Goal: Task Accomplishment & Management: Use online tool/utility

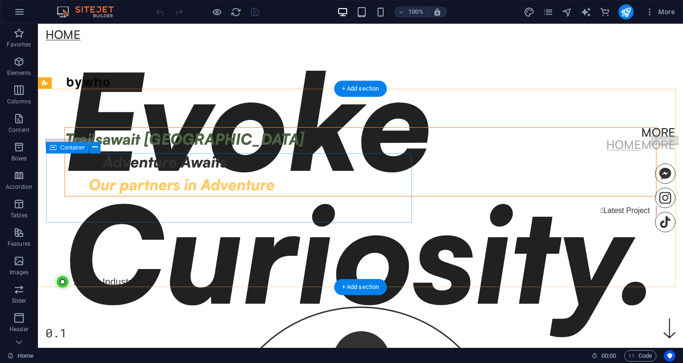
scroll to position [379, 0]
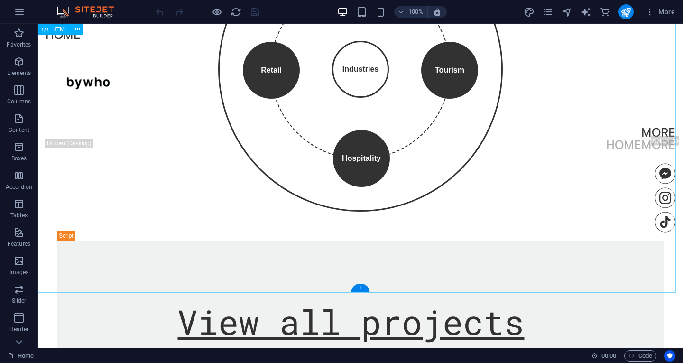
click at [202, 122] on div "Tech Tourism Hospitality Retail Industries × Technology Driving innovation, dig…" at bounding box center [360, 74] width 607 height 333
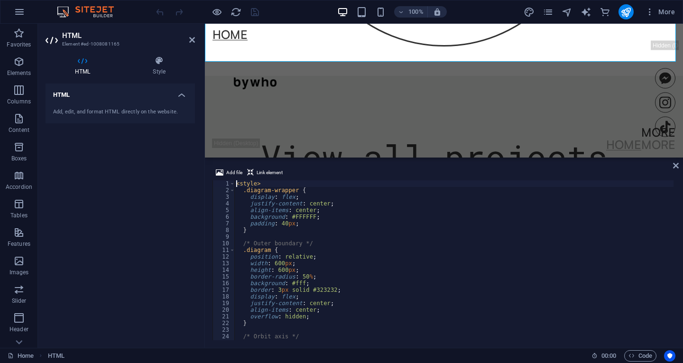
scroll to position [388, 0]
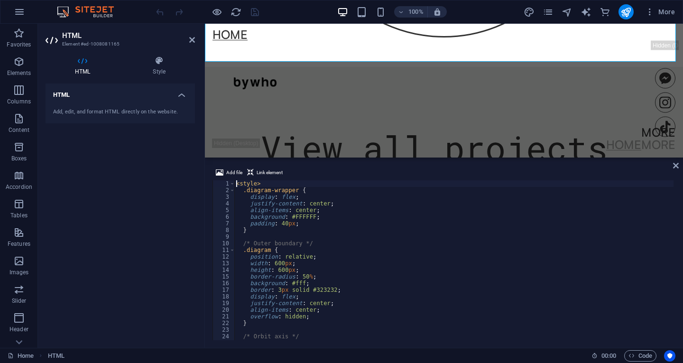
click at [428, 294] on div "< style > .diagram-wrapper { display : flex ; justify-content : center ; align-…" at bounding box center [453, 266] width 439 height 173
type textarea "</script>"
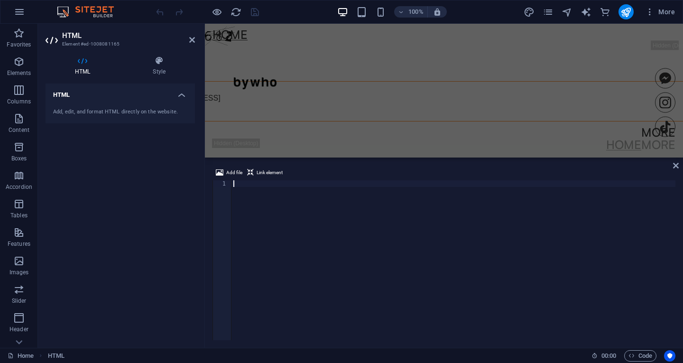
scroll to position [783, 0]
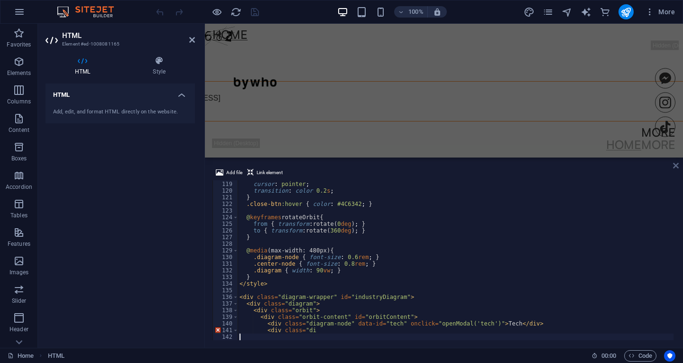
click at [675, 169] on icon at bounding box center [676, 166] width 6 height 8
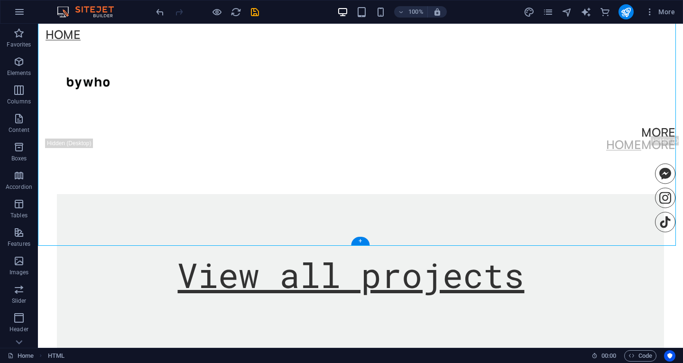
scroll to position [436, 0]
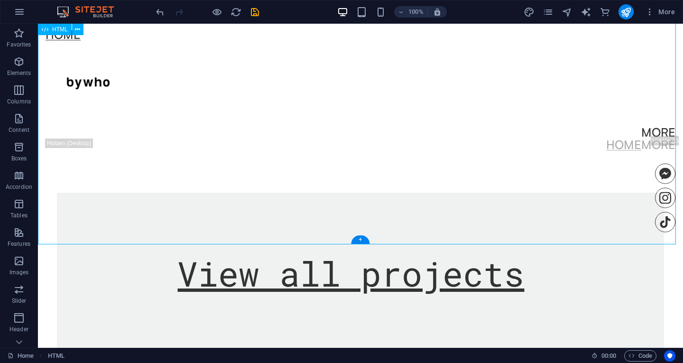
click at [368, 158] on div "Tech" at bounding box center [360, 17] width 607 height 349
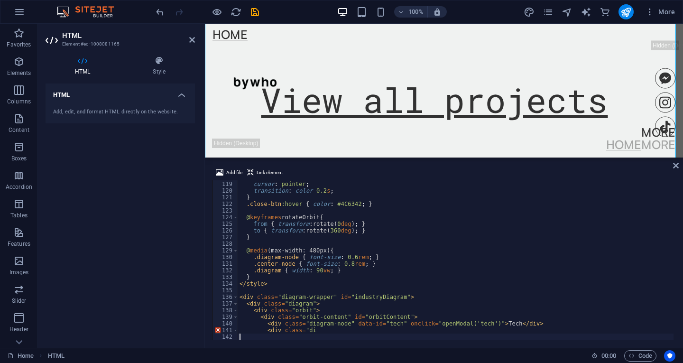
scroll to position [184, 0]
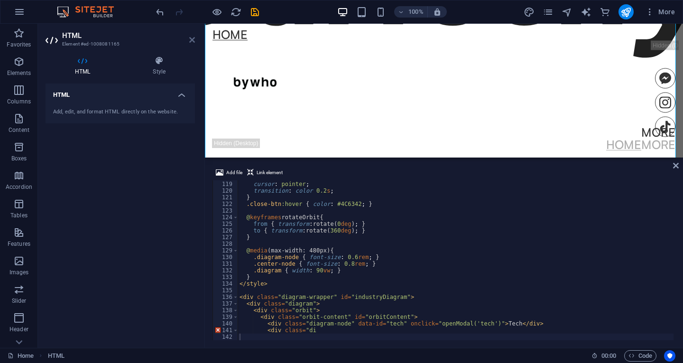
click at [190, 41] on icon at bounding box center [192, 40] width 6 height 8
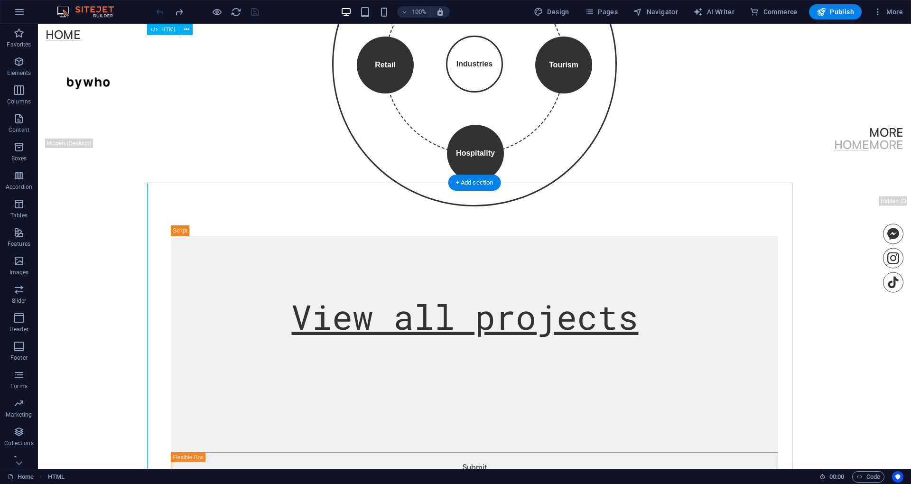
scroll to position [253, 0]
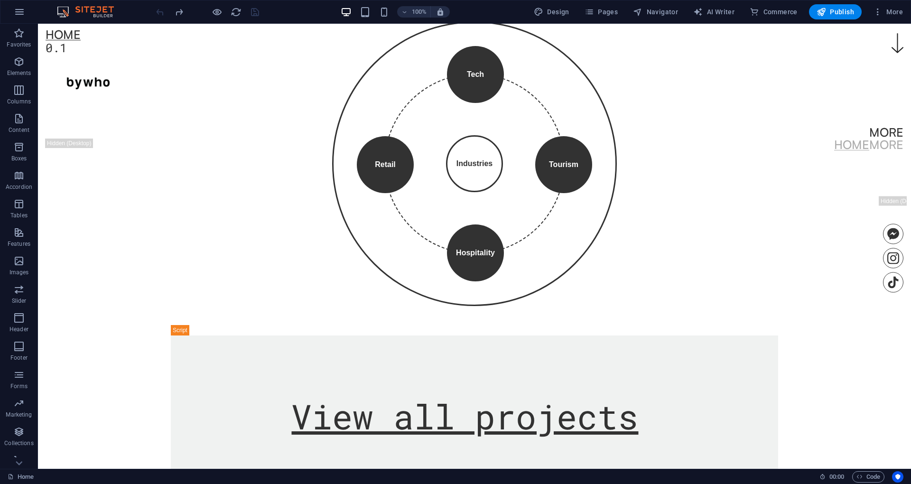
scroll to position [379, 0]
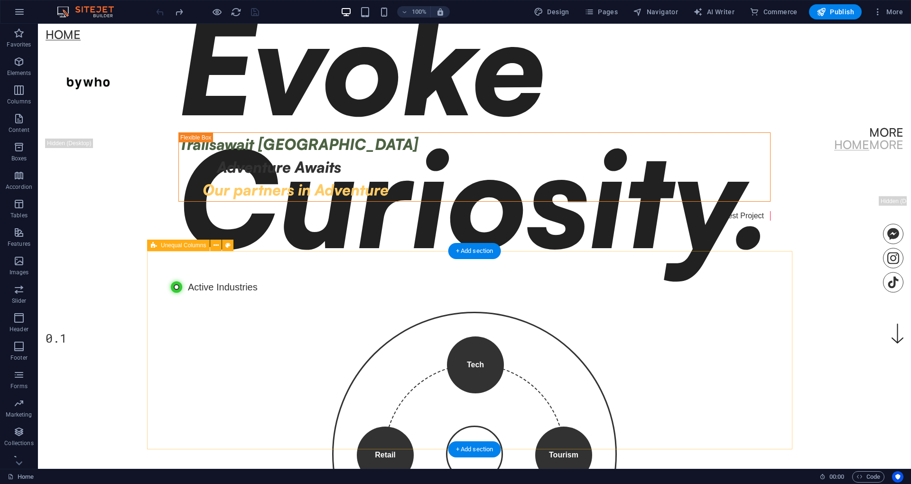
scroll to position [0, 0]
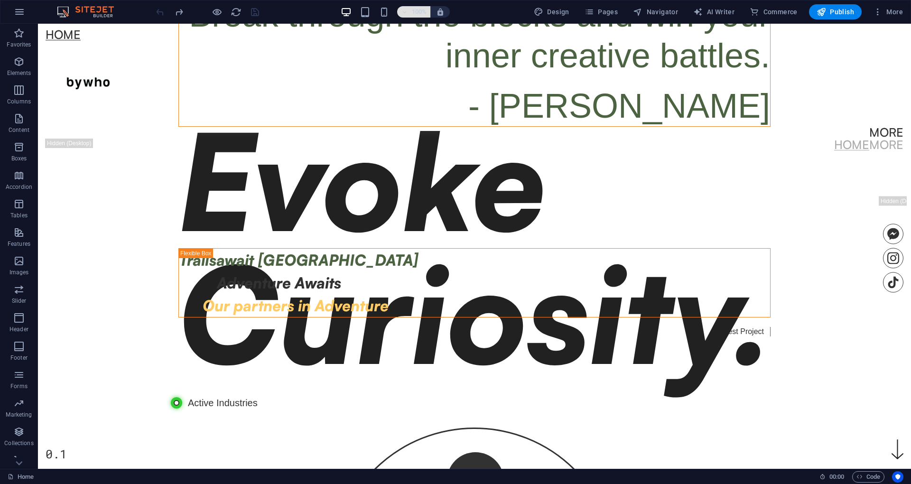
click at [407, 11] on icon "button" at bounding box center [404, 12] width 7 height 6
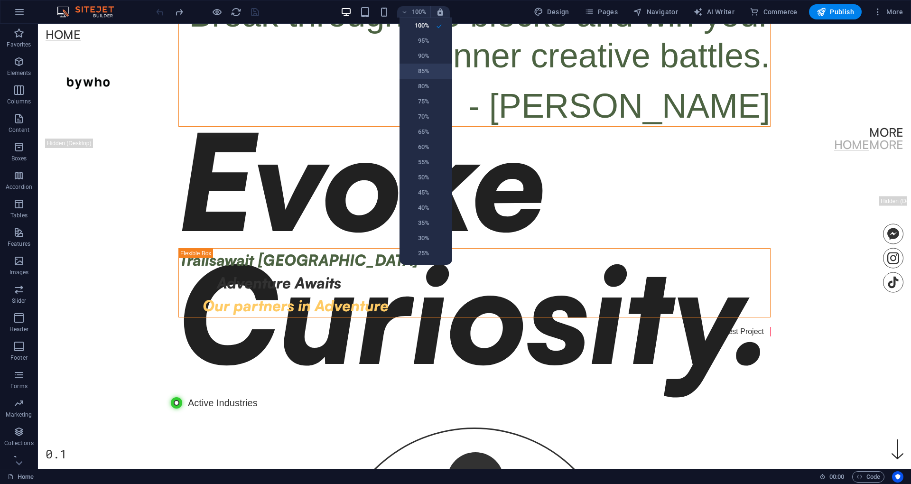
click at [425, 65] on li "85%" at bounding box center [425, 71] width 53 height 15
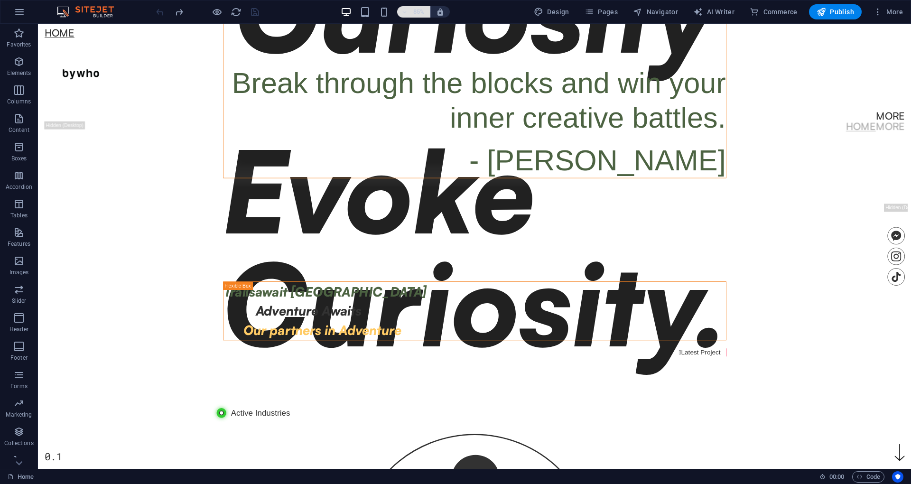
click at [407, 12] on icon "button" at bounding box center [404, 12] width 7 height 6
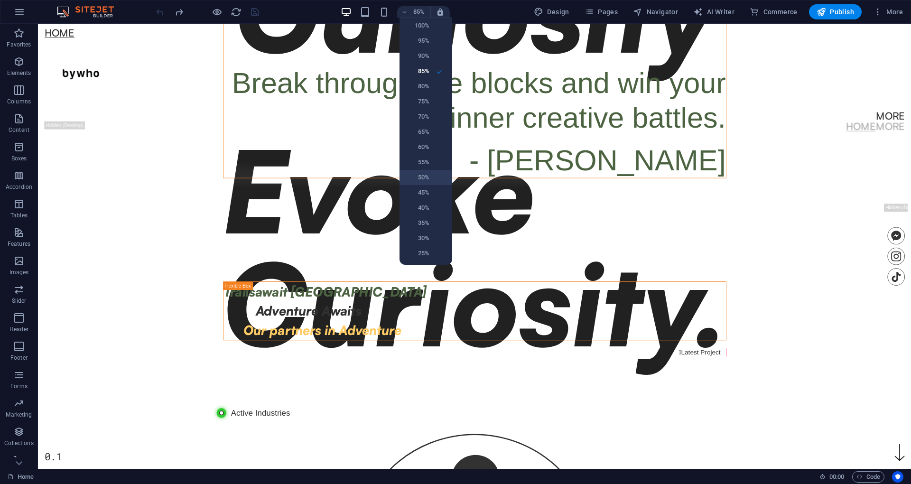
click at [422, 175] on h6 "50%" at bounding box center [417, 177] width 24 height 11
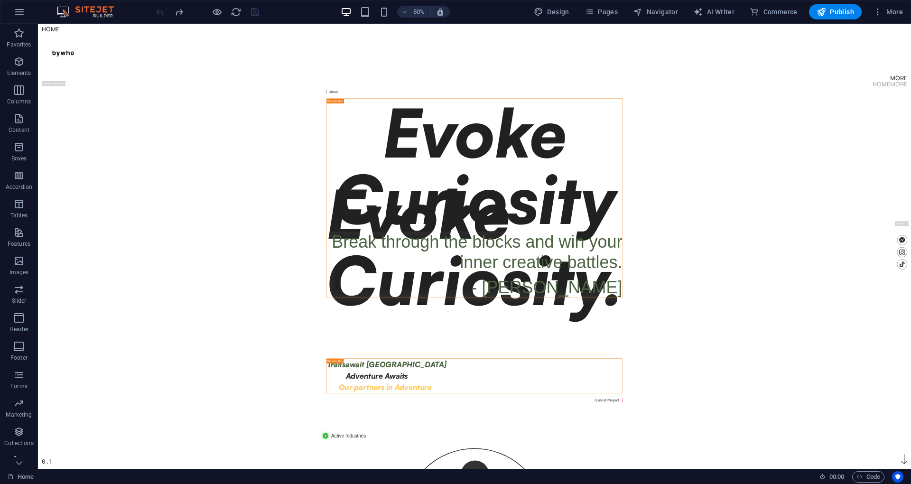
click at [683, 206] on body "Skip to main content Home More Home More Menu Evoke Curiosity. 0.1 About  Evok…" at bounding box center [911, 469] width 1746 height 890
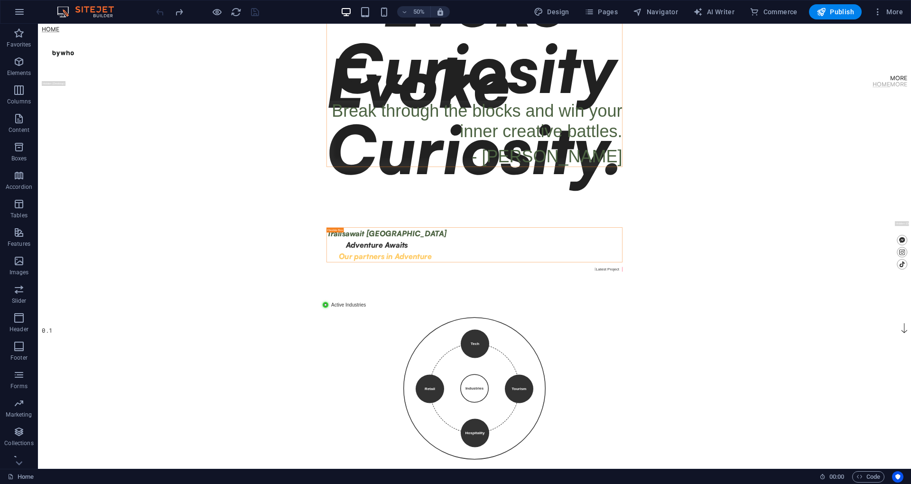
scroll to position [190, 0]
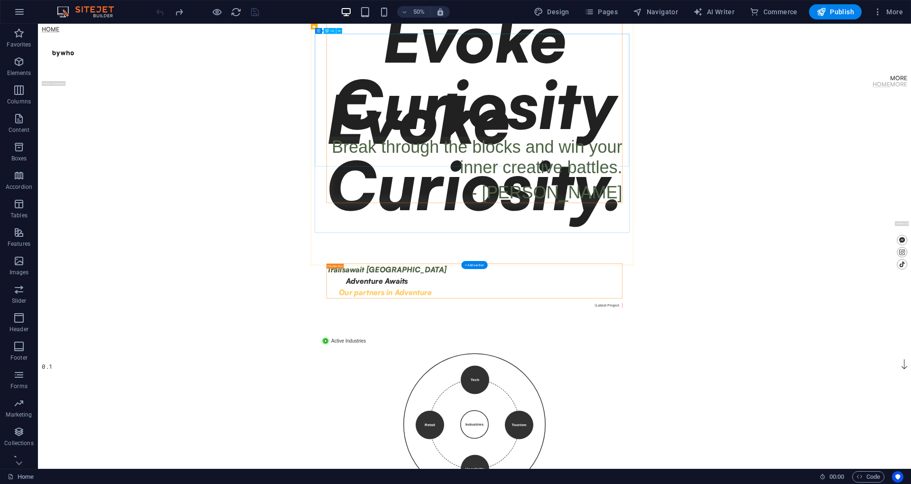
drag, startPoint x: 1158, startPoint y: 267, endPoint x: 1416, endPoint y: 481, distance: 335.8
click at [683, 249] on div "Evoke Curiosity" at bounding box center [910, 117] width 591 height 266
click at [683, 362] on body "Skip to main content Home More Home More Menu Evoke Curiosity. 0.1 About  Evok…" at bounding box center [911, 279] width 1746 height 890
click at [683, 362] on div "About  Evoke Curiosity Break through the blocks and win your inner creative ba…" at bounding box center [910, 173] width 607 height 539
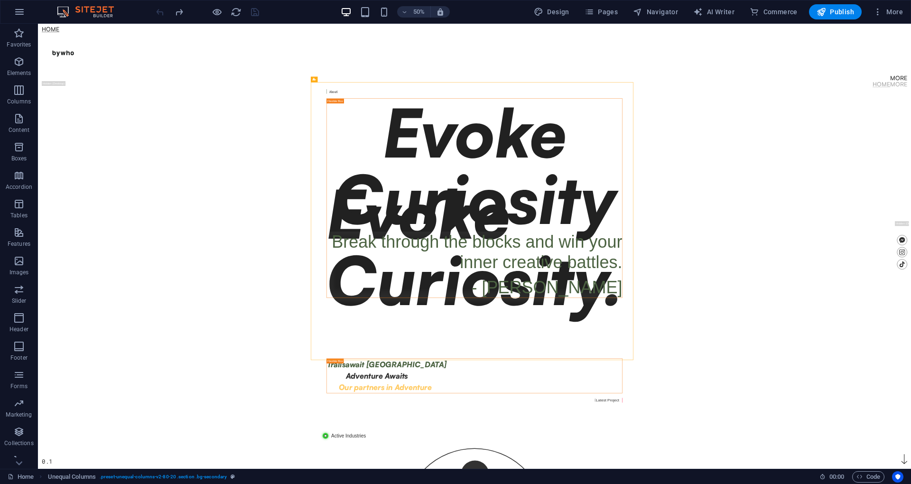
drag, startPoint x: 1486, startPoint y: 282, endPoint x: 1477, endPoint y: 282, distance: 8.5
click at [683, 282] on body "Skip to main content Home More Home More Menu Evoke Curiosity. 0.1 About  Evok…" at bounding box center [911, 469] width 1746 height 890
click at [683, 174] on div "About  Evoke Curiosity Break through the blocks and win your inner creative ba…" at bounding box center [910, 363] width 607 height 539
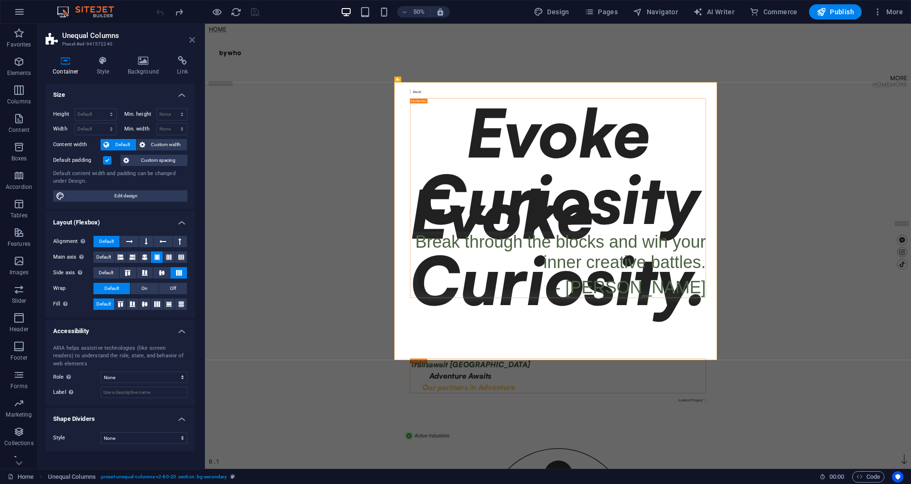
click at [193, 39] on icon at bounding box center [192, 40] width 6 height 8
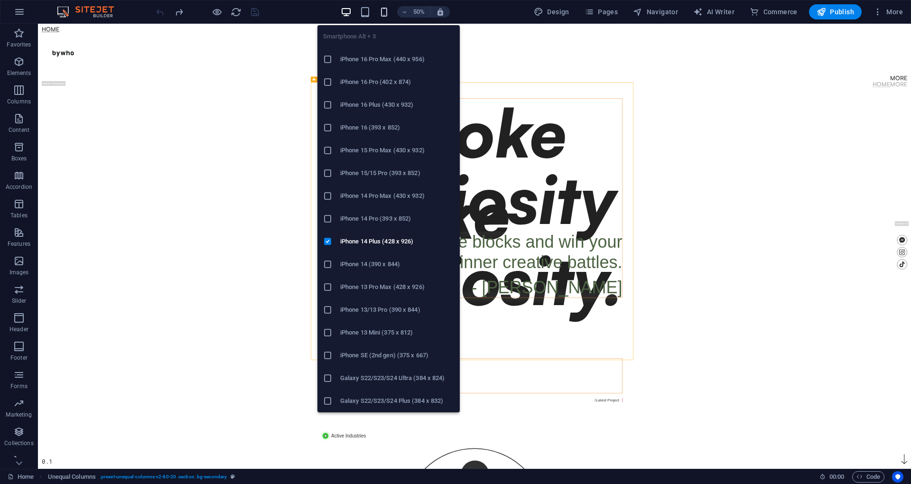
click at [384, 11] on icon "button" at bounding box center [384, 12] width 11 height 11
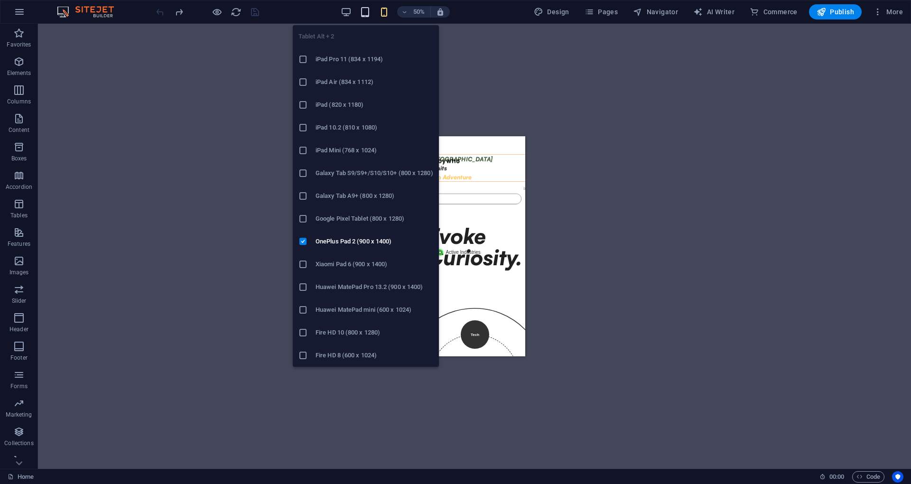
click at [368, 8] on icon "button" at bounding box center [365, 12] width 11 height 11
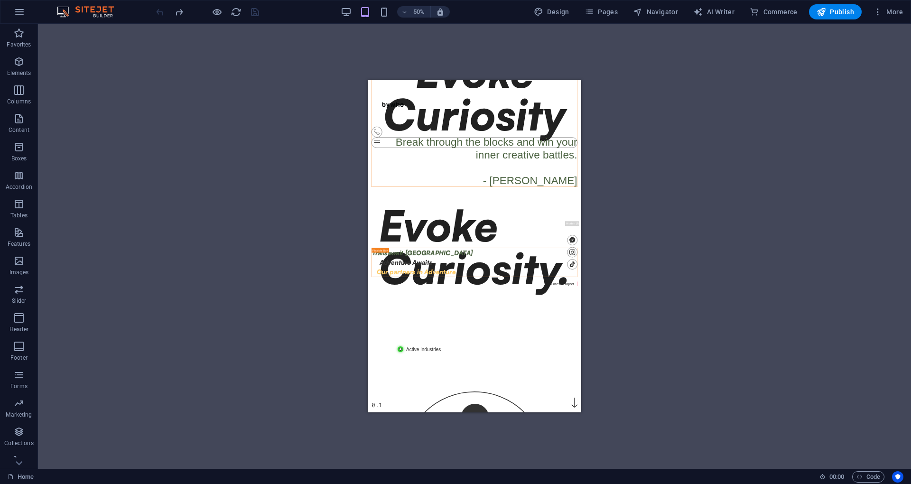
click at [340, 11] on div "50% Design Pages Navigator AI Writer Commerce Publish More" at bounding box center [530, 11] width 752 height 15
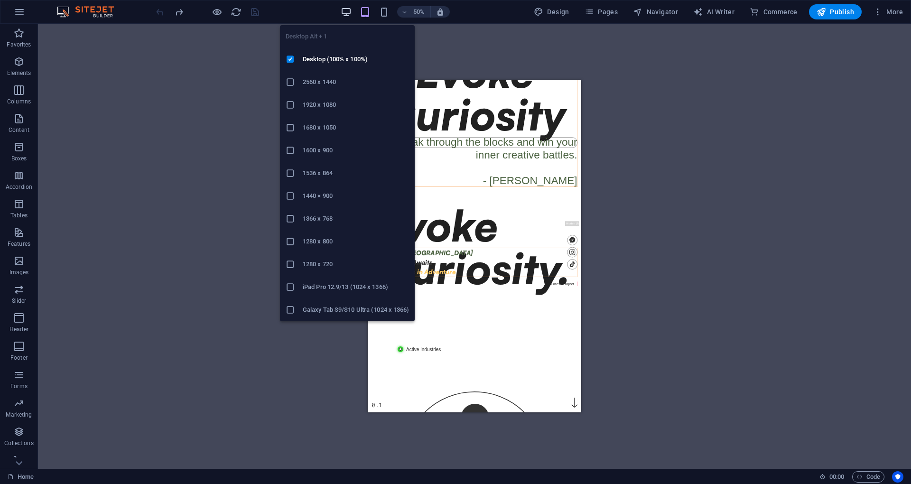
click at [351, 9] on icon "button" at bounding box center [346, 12] width 11 height 11
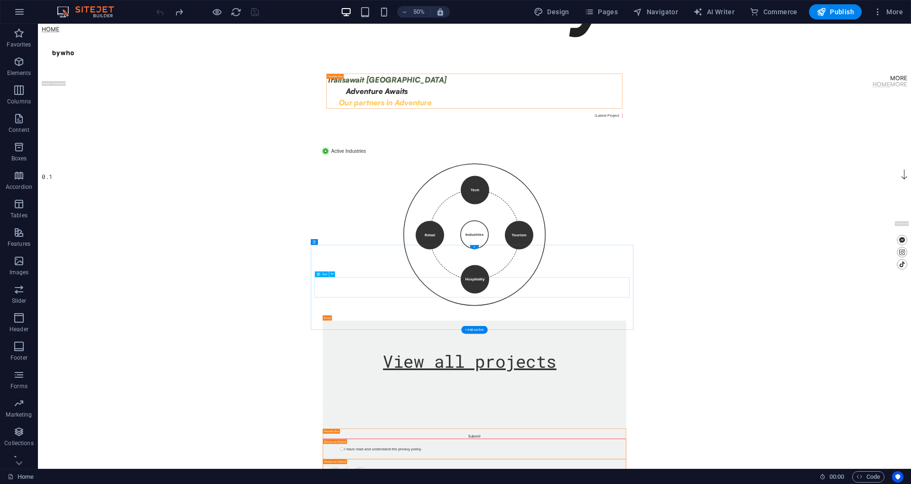
scroll to position [773, 0]
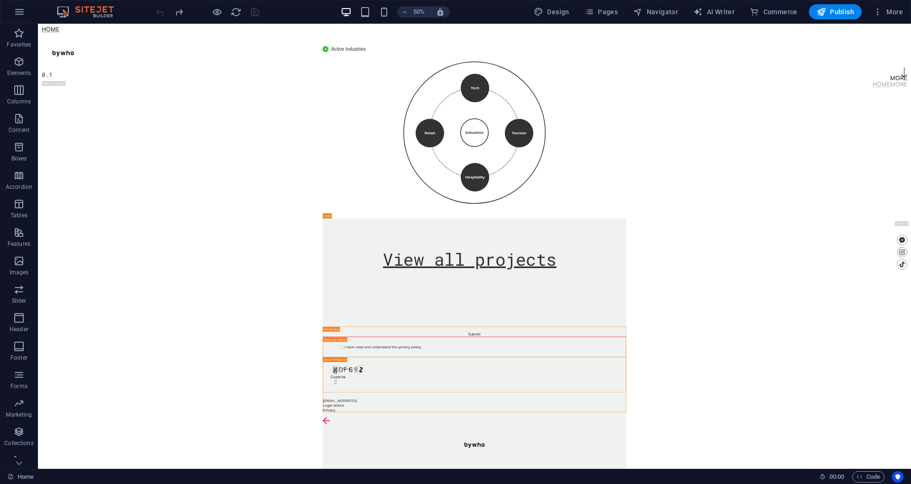
click at [683, 214] on div "Tech Tourism Hospitality Retail Industries × Technology Driving innovation, dig…" at bounding box center [910, 247] width 607 height 333
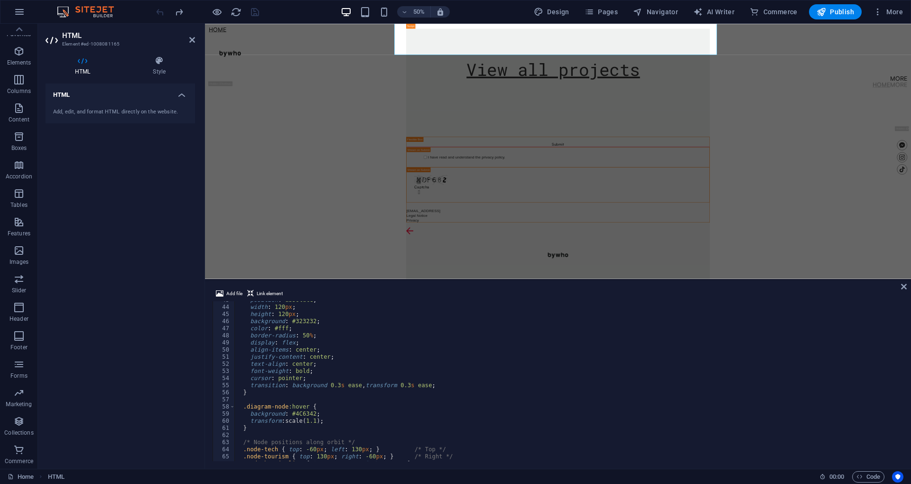
scroll to position [304, 0]
click at [187, 39] on h2 "HTML" at bounding box center [128, 35] width 133 height 9
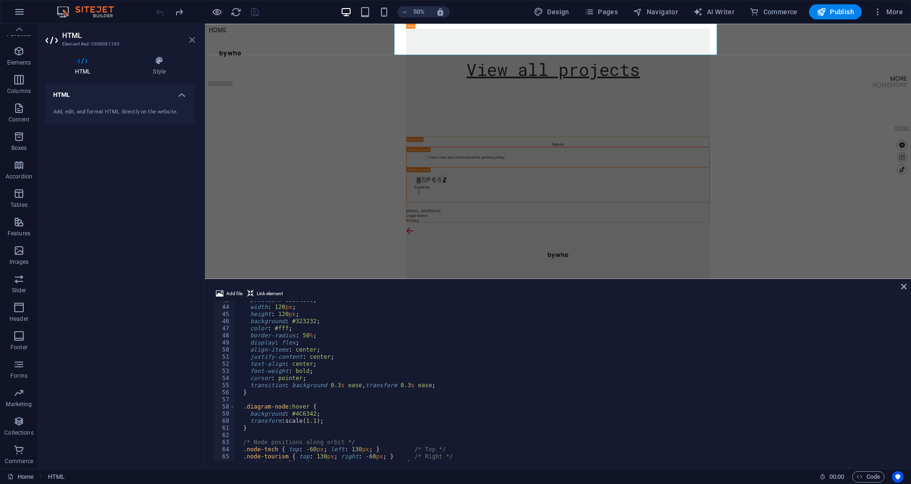
click at [192, 41] on icon at bounding box center [192, 40] width 6 height 8
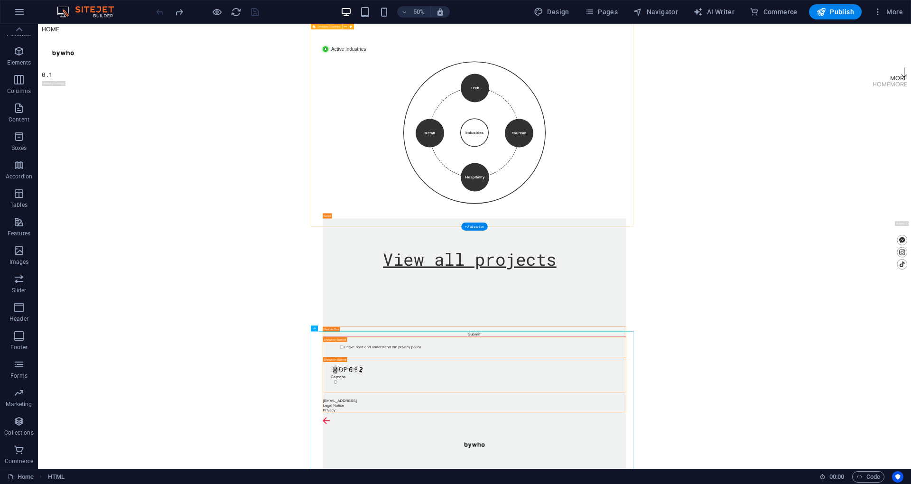
scroll to position [267, 0]
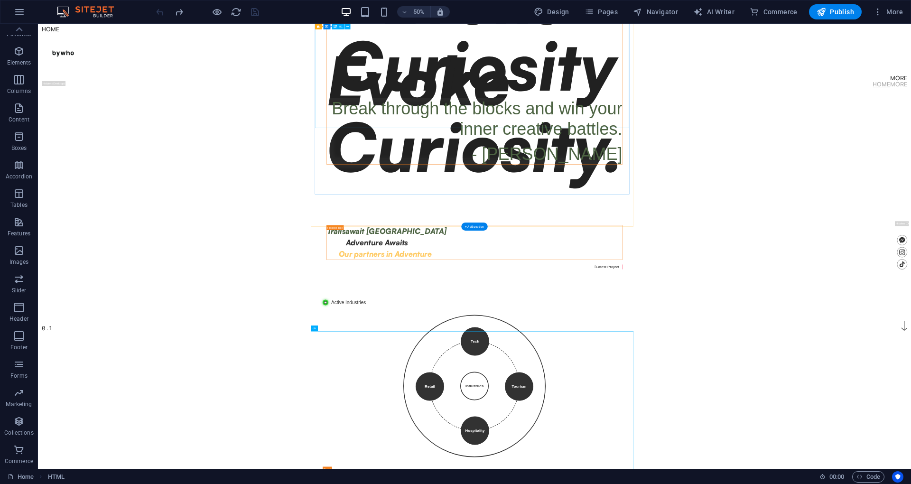
click at [683, 173] on div "Evoke Curiosity" at bounding box center [910, 40] width 591 height 266
drag, startPoint x: 1042, startPoint y: 682, endPoint x: 1044, endPoint y: 439, distance: 242.9
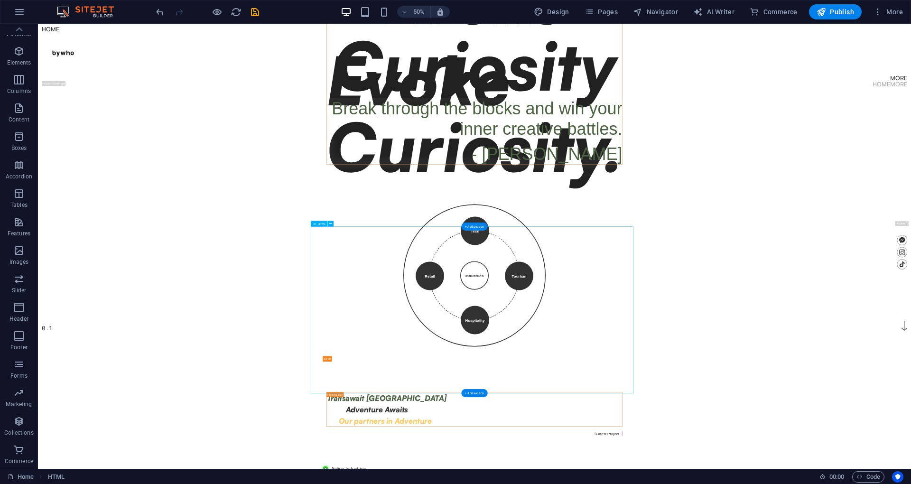
drag, startPoint x: 1019, startPoint y: 430, endPoint x: 1031, endPoint y: 440, distance: 15.1
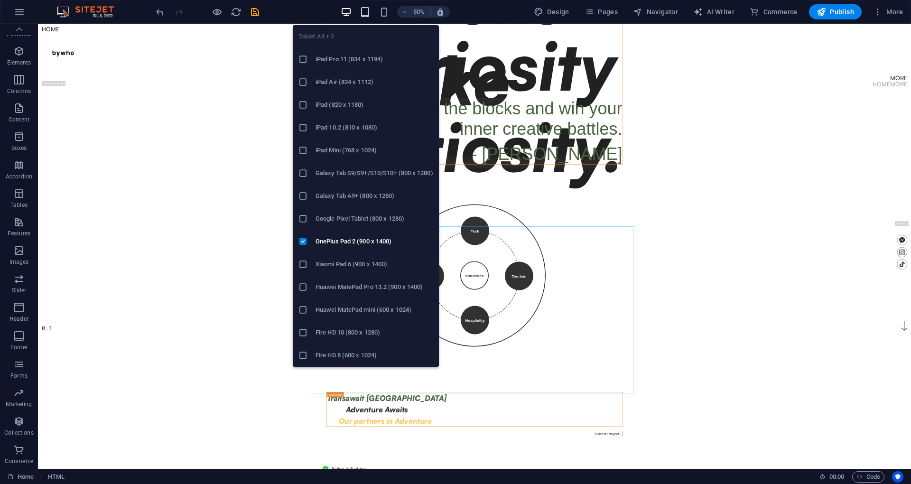
click at [370, 11] on icon "button" at bounding box center [365, 12] width 11 height 11
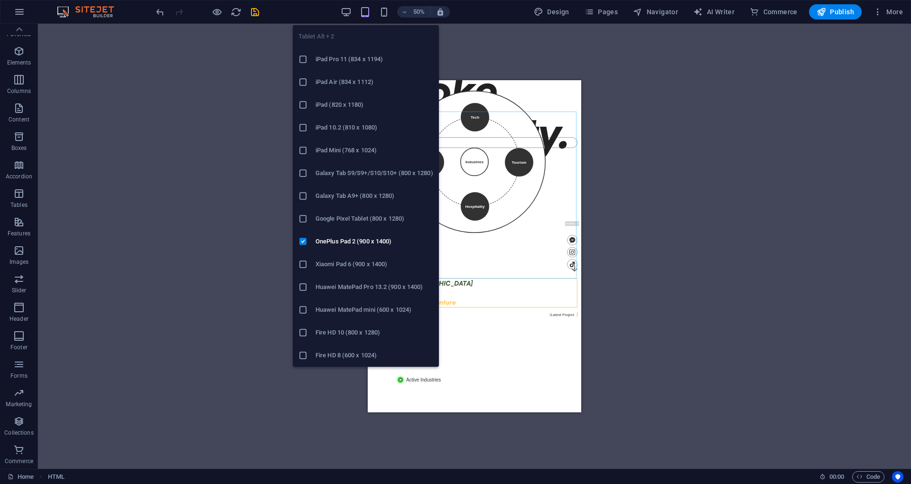
scroll to position [274, 0]
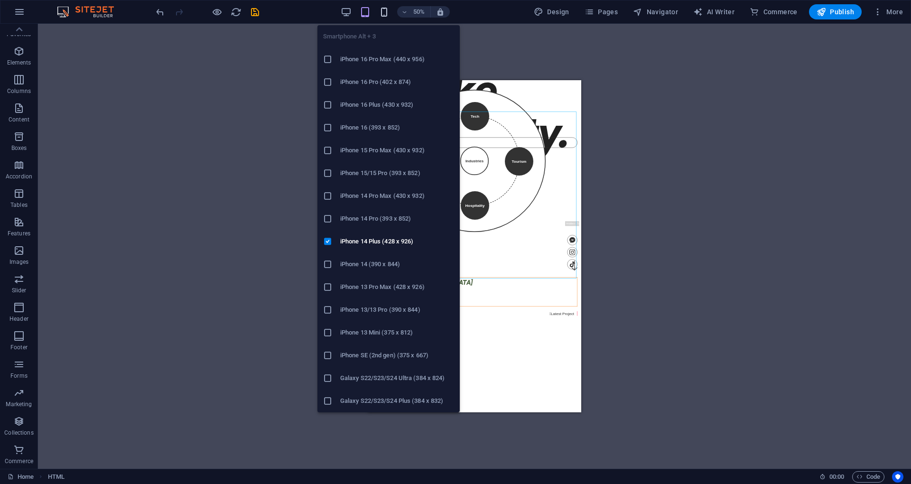
click at [386, 17] on icon "button" at bounding box center [384, 12] width 11 height 11
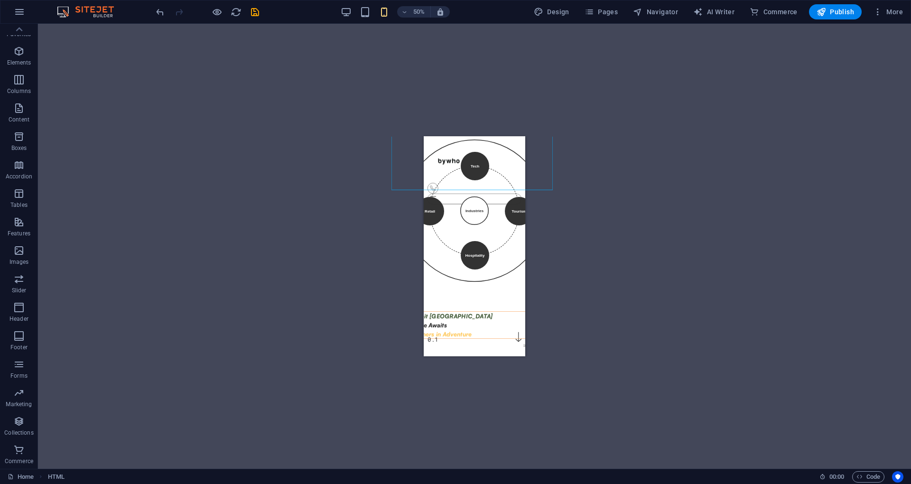
scroll to position [0, 0]
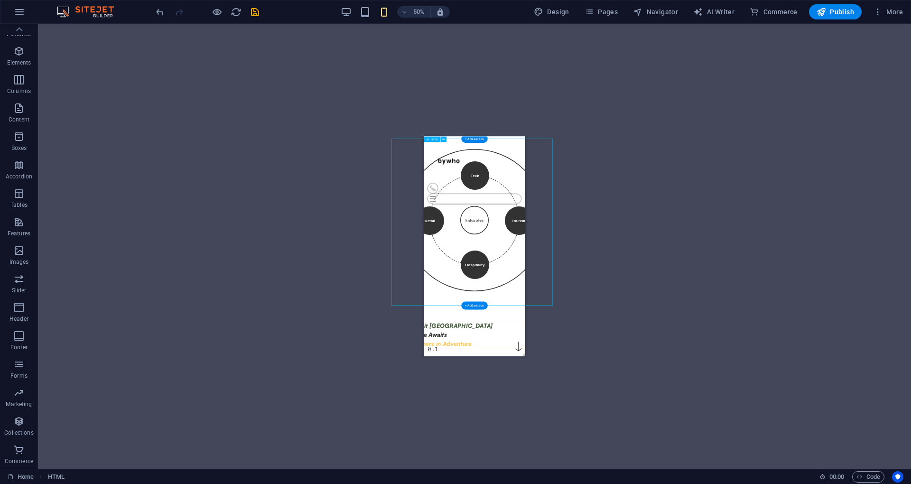
click at [527, 362] on div "Tech Tourism Hospitality Retail Industries × Technology Driving innovation, dig…" at bounding box center [525, 308] width 323 height 333
click at [546, 332] on div "Tech Tourism Hospitality Retail Industries × Technology Driving innovation, dig…" at bounding box center [525, 308] width 323 height 333
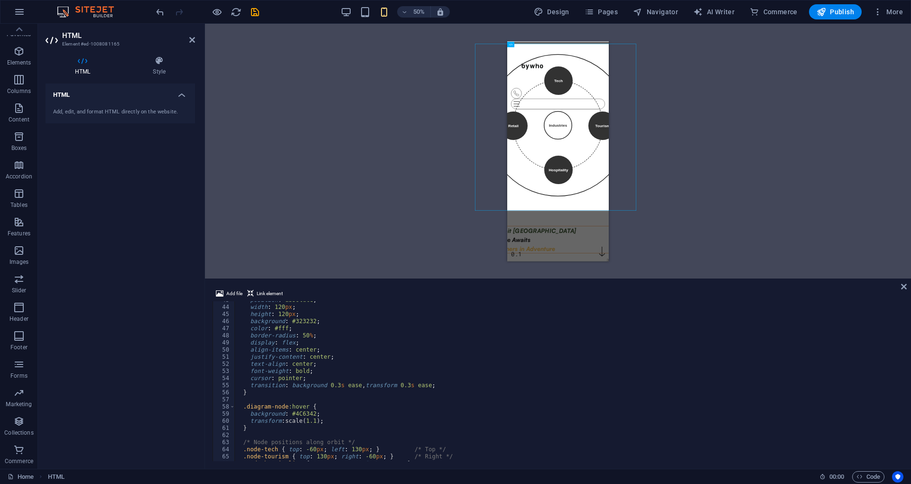
click at [165, 77] on div "HTML Style HTML Add, edit, and format HTML directly on the website. Preset Elem…" at bounding box center [120, 258] width 149 height 405
click at [158, 55] on div "HTML Style HTML Add, edit, and format HTML directly on the website. Preset Elem…" at bounding box center [120, 258] width 165 height 420
drag, startPoint x: 160, startPoint y: 60, endPoint x: 162, endPoint y: 76, distance: 16.8
click at [162, 76] on div "HTML Style HTML Add, edit, and format HTML directly on the website. Preset Elem…" at bounding box center [120, 258] width 149 height 405
click at [160, 64] on icon at bounding box center [159, 60] width 72 height 9
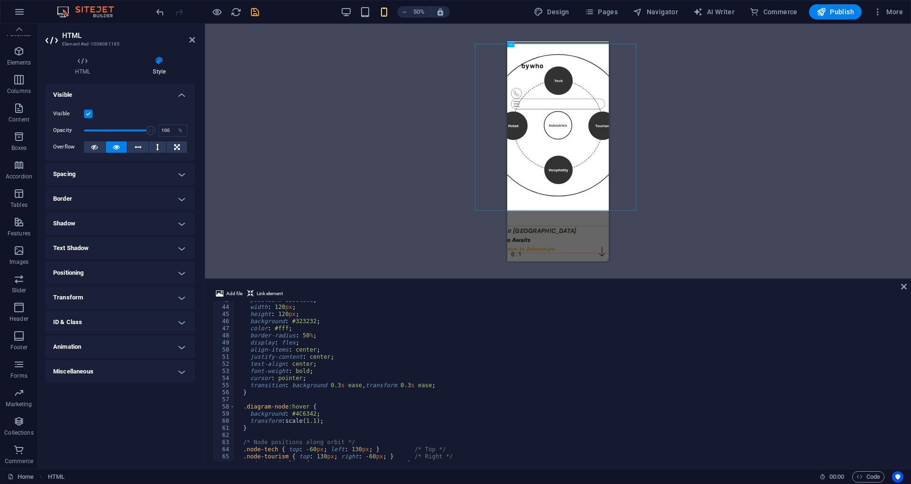
click at [175, 173] on h4 "Spacing" at bounding box center [120, 174] width 149 height 23
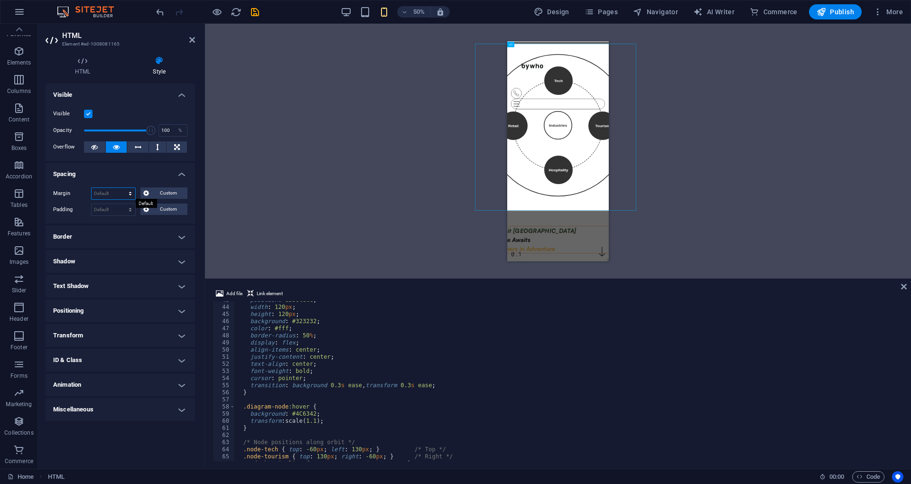
click at [129, 191] on select "Default auto px % rem vw vh Custom" at bounding box center [114, 193] width 44 height 11
select select "%"
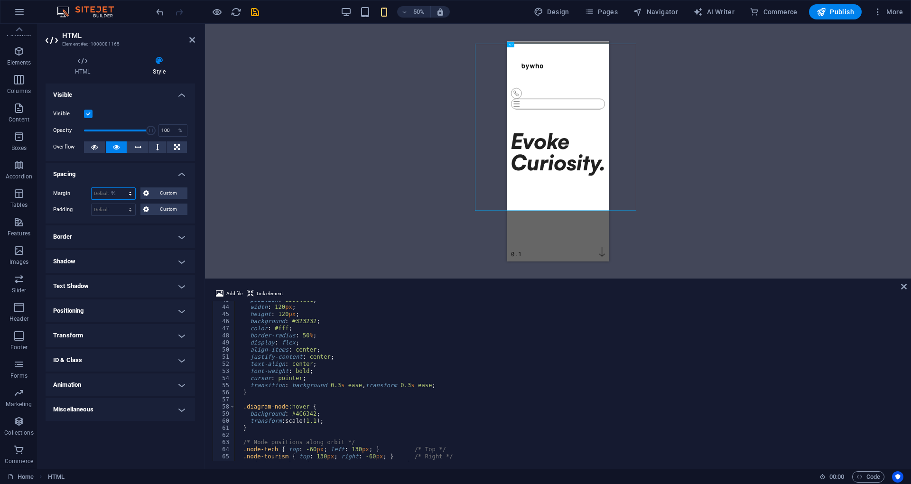
click at [122, 188] on select "Default auto px % rem vw vh Custom" at bounding box center [114, 193] width 44 height 11
type input "100"
select select "%"
type input "100"
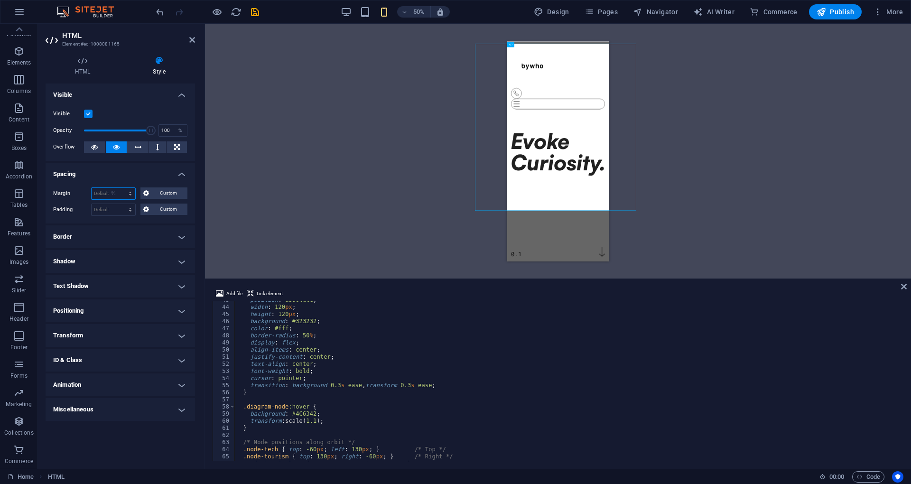
select select "%"
type input "100"
select select "%"
type input "100"
select select "%"
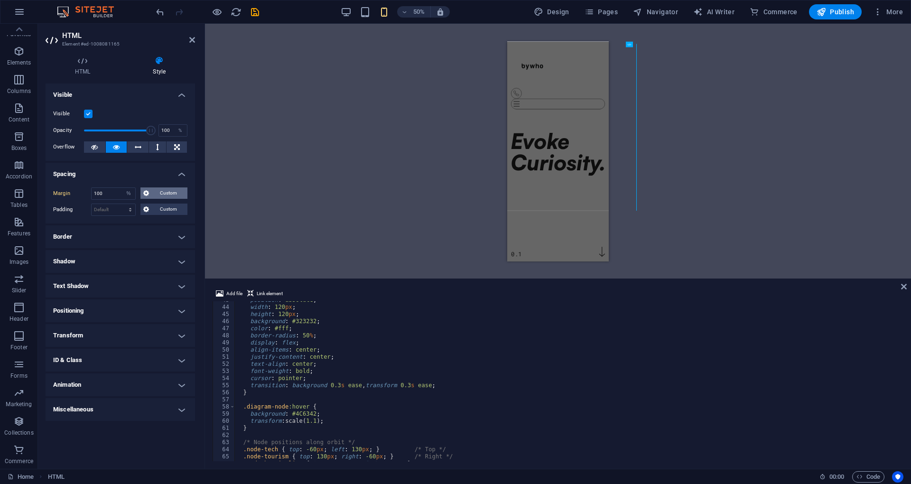
click at [155, 194] on span "Custom" at bounding box center [168, 192] width 33 height 11
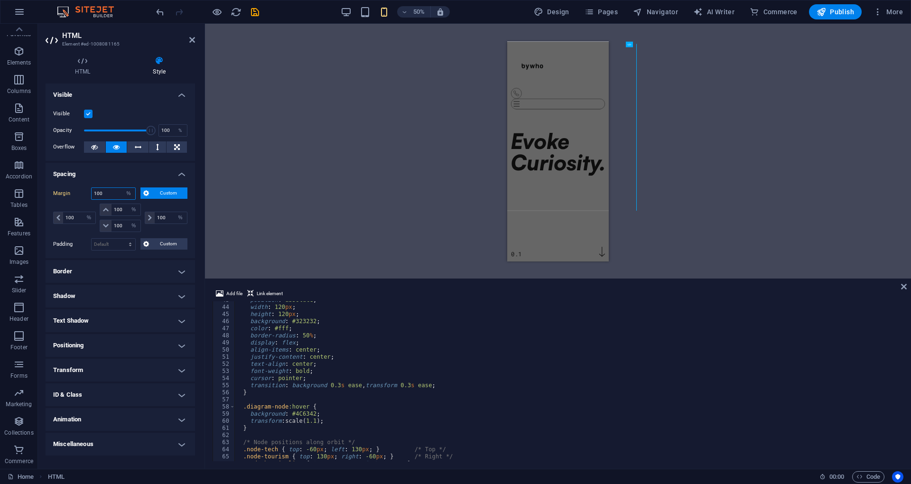
click at [115, 194] on input "100" at bounding box center [114, 193] width 44 height 11
type input "1"
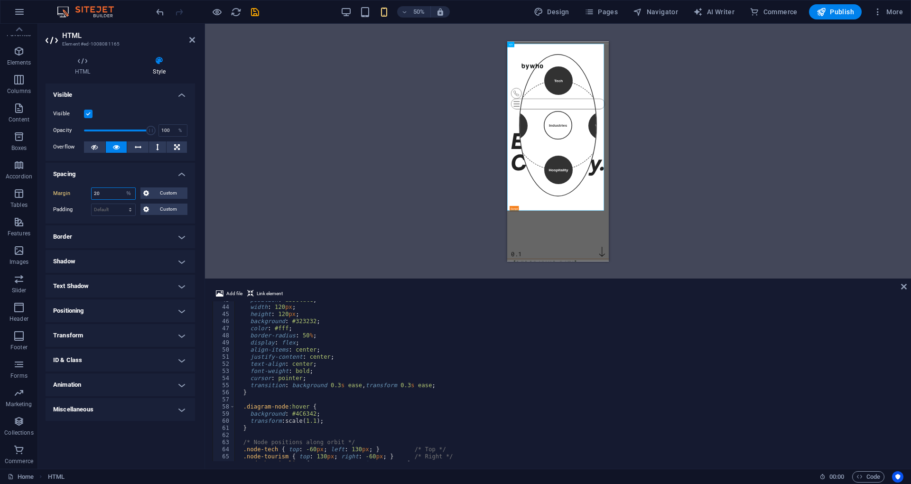
click at [114, 194] on input "20" at bounding box center [114, 193] width 44 height 11
type input "2"
type input "10"
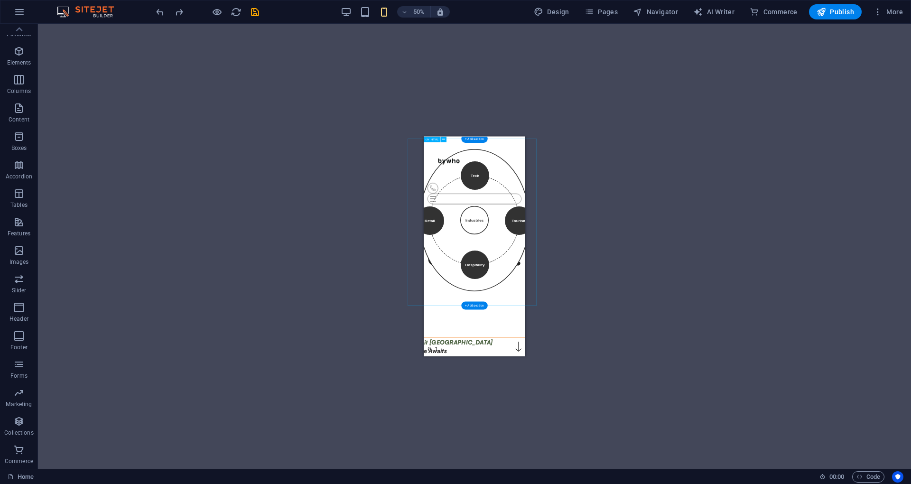
click at [506, 269] on div "Tech Tourism Hospitality Retail Industries × Technology Driving innovation, dig…" at bounding box center [525, 308] width 258 height 333
select select "%"
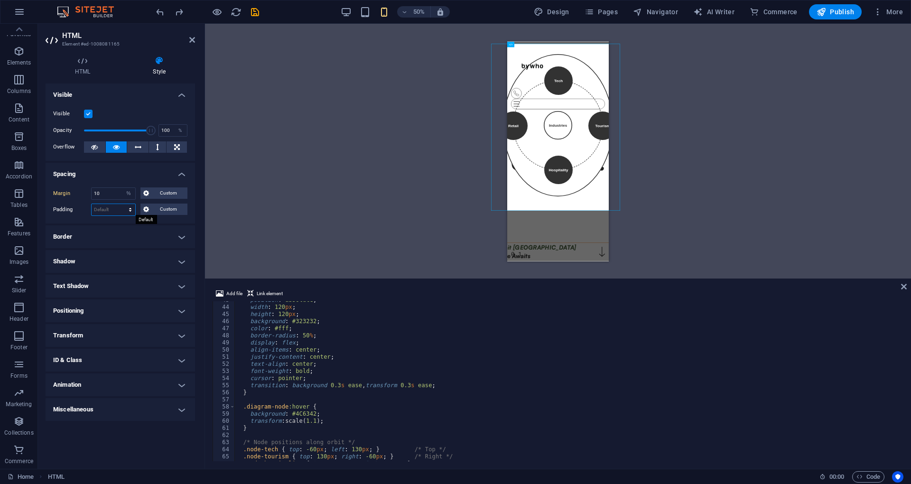
click at [106, 207] on select "Default px rem % vh vw Custom" at bounding box center [114, 209] width 44 height 11
click at [120, 191] on input "10" at bounding box center [114, 193] width 44 height 11
click at [157, 195] on span "Custom" at bounding box center [168, 192] width 33 height 11
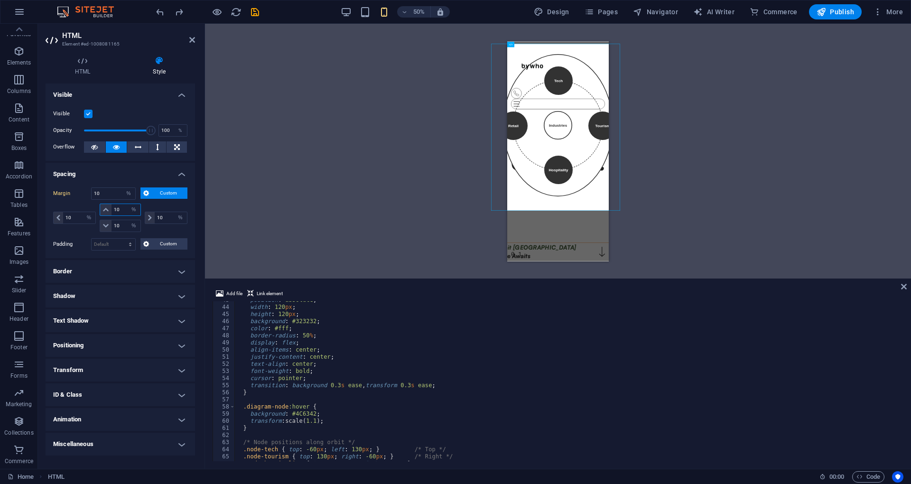
click at [121, 210] on input "10" at bounding box center [125, 209] width 28 height 11
type input "15"
select select "DISABLED_OPTION_VALUE"
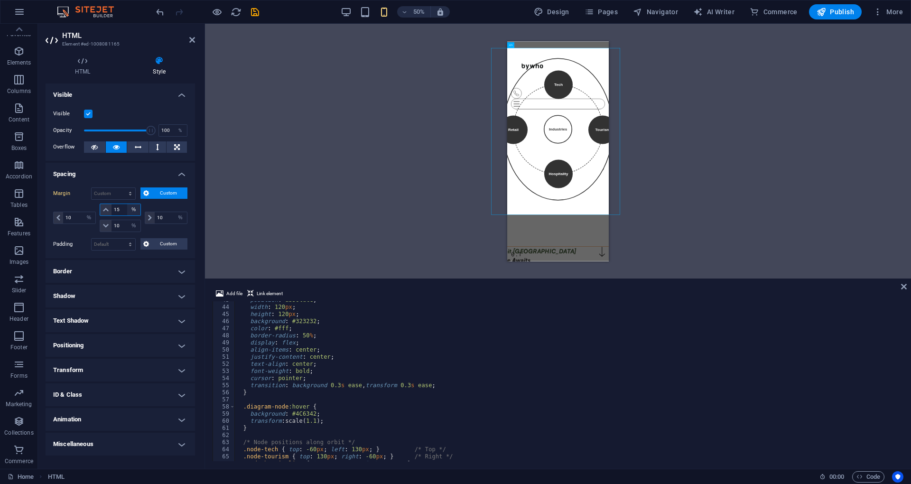
type input "1"
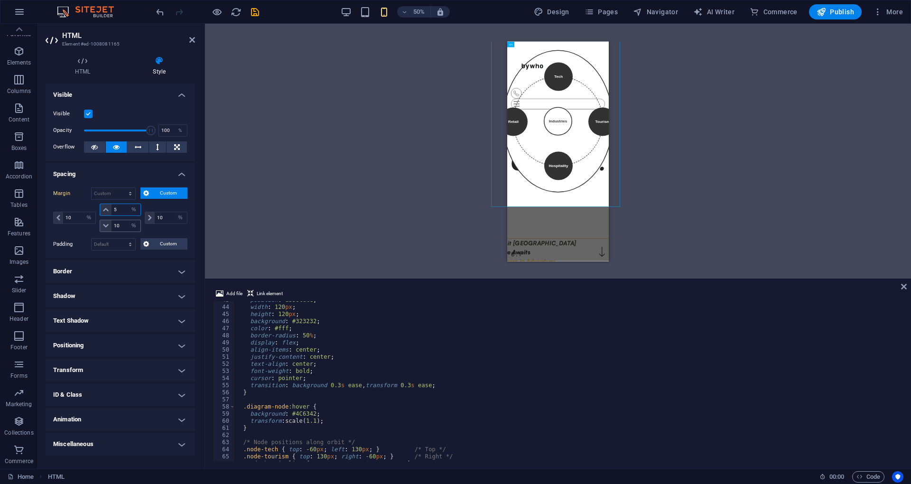
type input "5"
click at [121, 225] on input "10" at bounding box center [125, 225] width 28 height 11
type input "1"
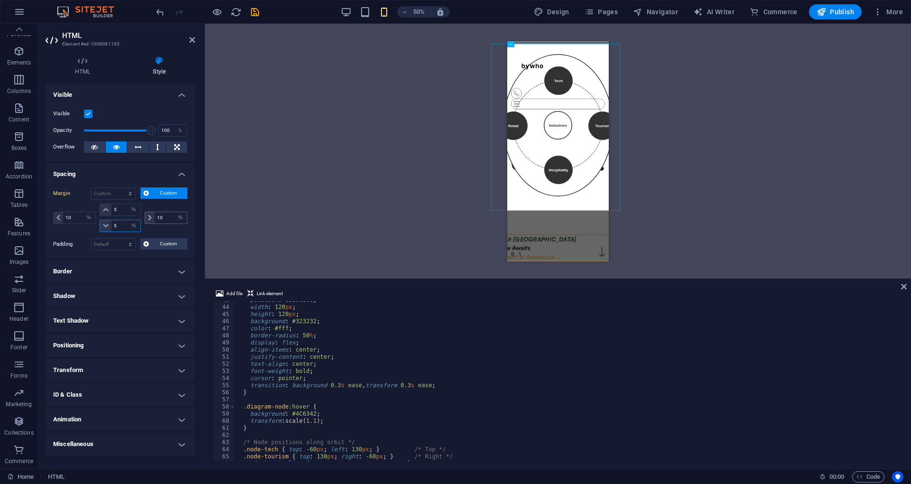
type input "5"
click at [162, 219] on input "10" at bounding box center [171, 217] width 32 height 11
type input "1"
type input "5"
click at [71, 215] on input "10" at bounding box center [79, 217] width 32 height 11
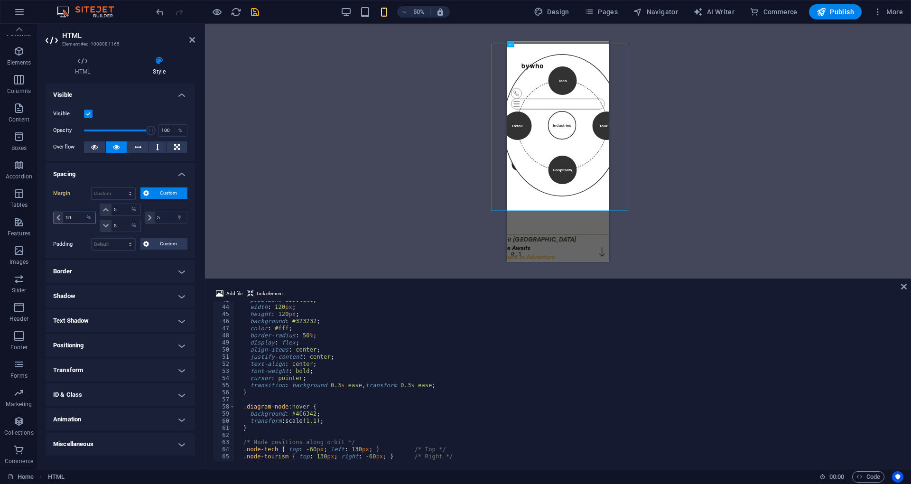
type input "1"
type input "5"
select select "%"
type input "5"
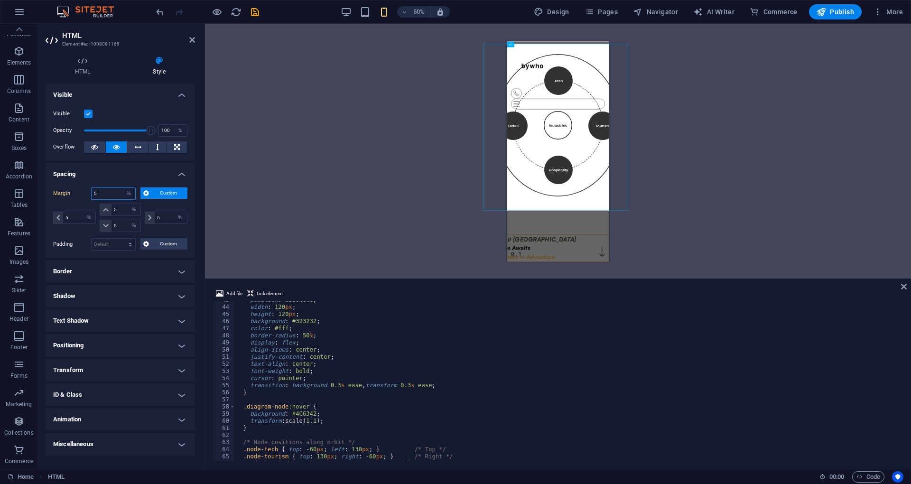
click at [103, 193] on input "5" at bounding box center [114, 193] width 44 height 11
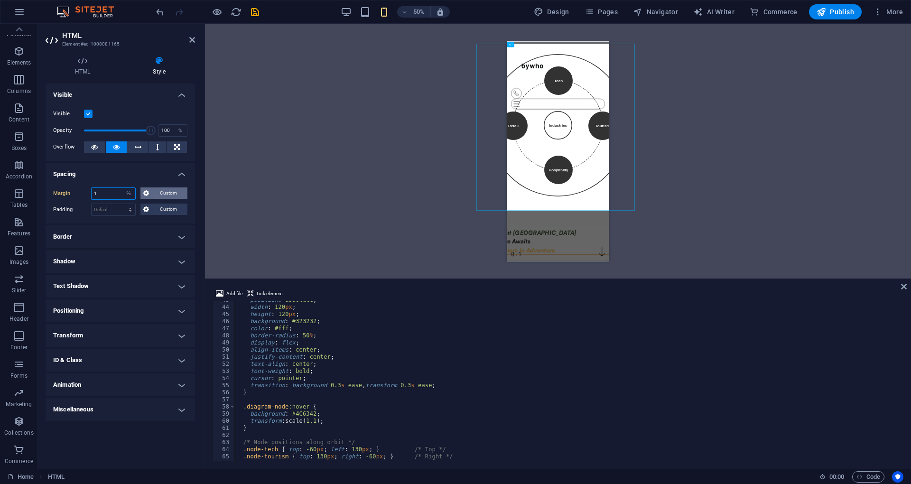
type input "1"
click at [165, 195] on span "Custom" at bounding box center [168, 192] width 33 height 11
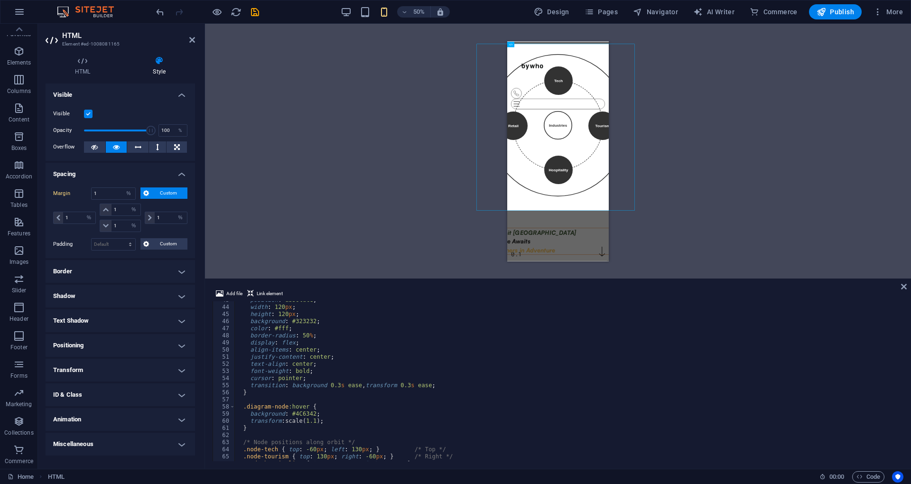
click at [134, 173] on h4 "Spacing" at bounding box center [120, 171] width 149 height 17
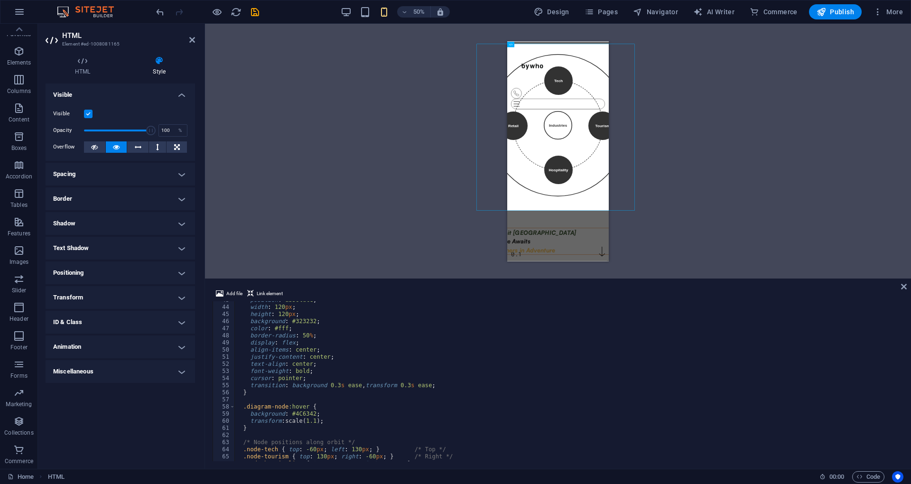
click at [164, 179] on h4 "Spacing" at bounding box center [120, 174] width 149 height 23
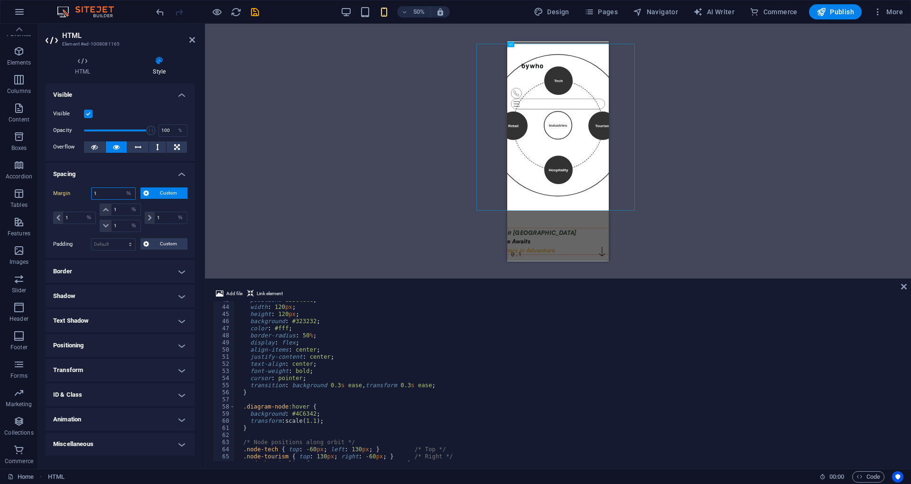
click at [115, 193] on input "1" at bounding box center [114, 193] width 44 height 11
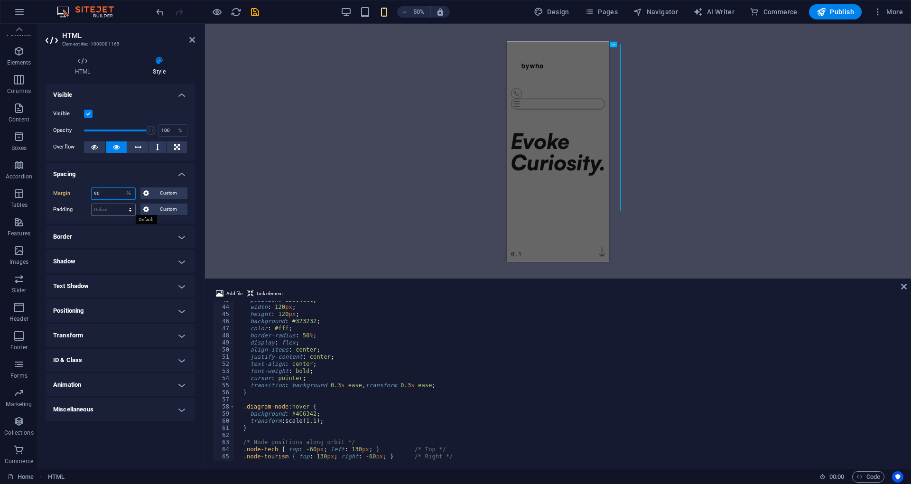
type input "9"
type input "1"
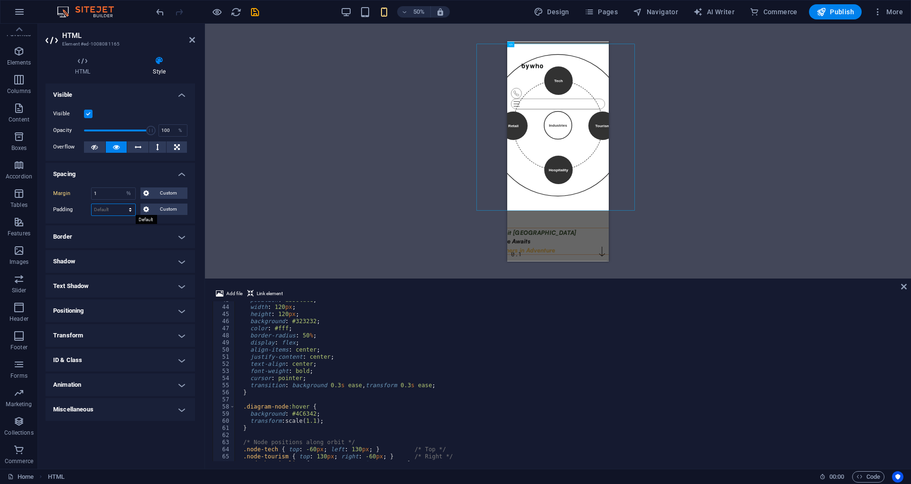
click at [128, 212] on select "Default px rem % vh vw Custom" at bounding box center [114, 209] width 44 height 11
select select "%"
click at [122, 204] on select "Default px rem % vh vw Custom" at bounding box center [114, 209] width 44 height 11
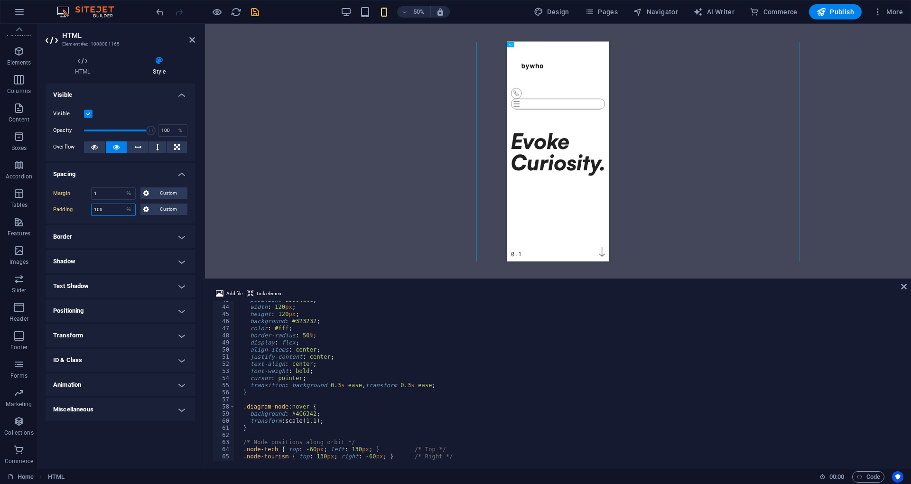
click at [113, 211] on input "100" at bounding box center [114, 209] width 44 height 11
type input "1"
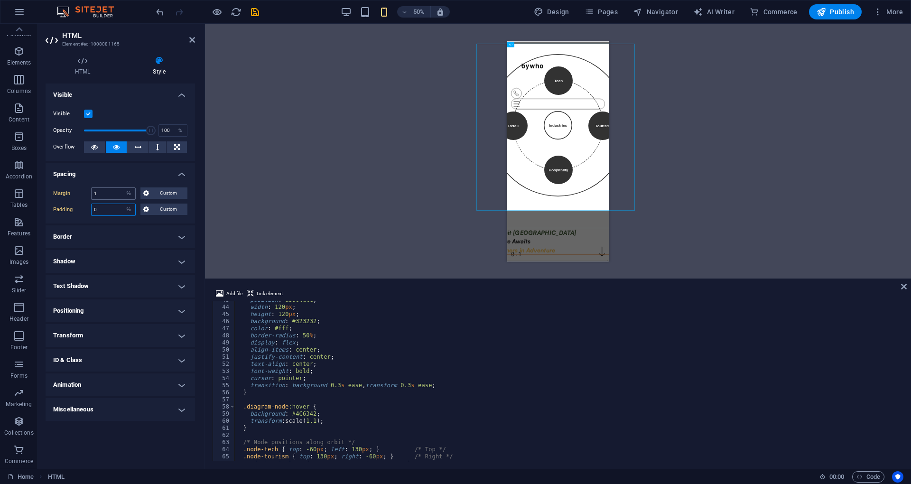
type input "0"
click at [102, 197] on input "1" at bounding box center [114, 193] width 44 height 11
type input "0"
click at [356, 160] on div "H1 Banner Banner Container Unequal Columns H2 Container HTML Container Text Une…" at bounding box center [558, 151] width 706 height 255
click at [645, 195] on div "H1 Banner Banner Container Unequal Columns H2 Container HTML Container Text Une…" at bounding box center [558, 151] width 706 height 255
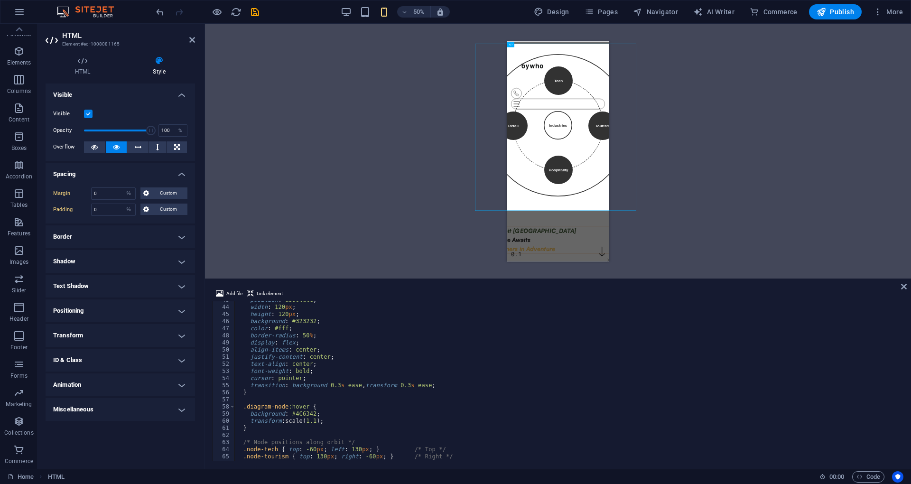
click at [670, 192] on div "H1 Banner Banner Container Unequal Columns H2 Container HTML Container Text Une…" at bounding box center [558, 151] width 706 height 255
click at [193, 41] on icon at bounding box center [192, 40] width 6 height 8
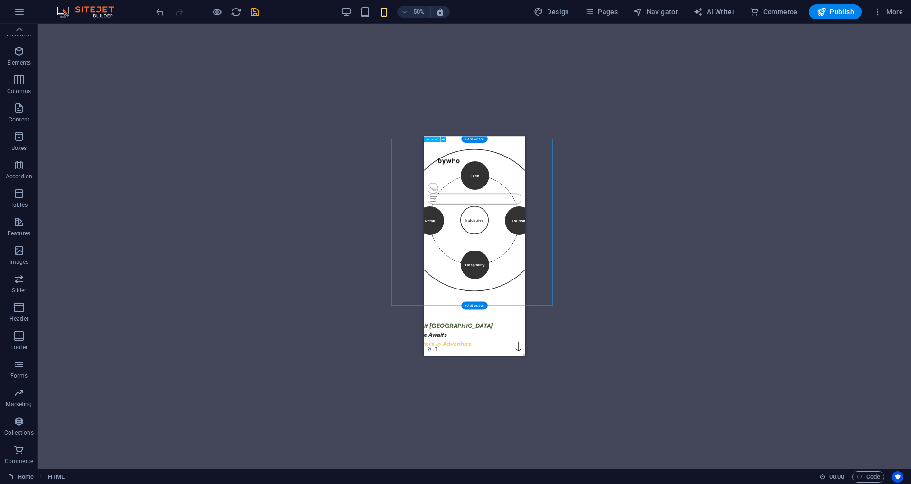
click at [512, 293] on div "Tech Tourism Hospitality Retail Industries × Technology Driving innovation, dig…" at bounding box center [525, 308] width 323 height 333
select select "%"
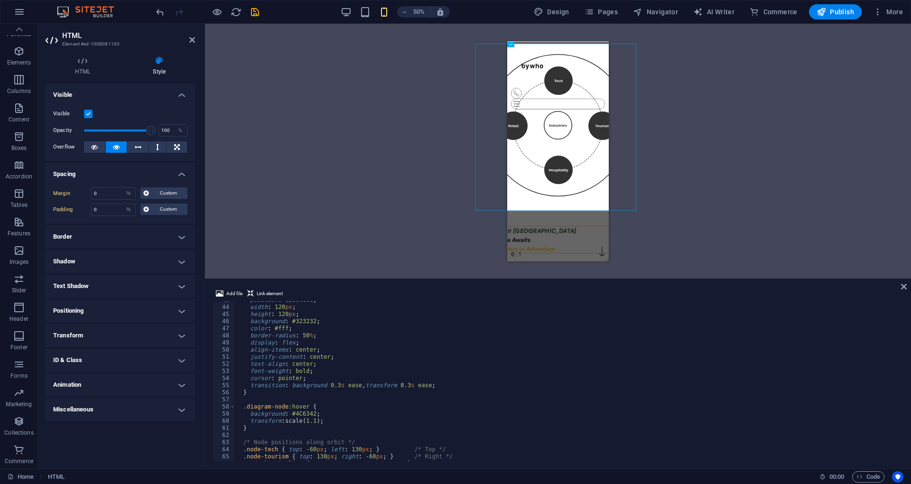
click at [182, 235] on h4 "Border" at bounding box center [120, 236] width 149 height 23
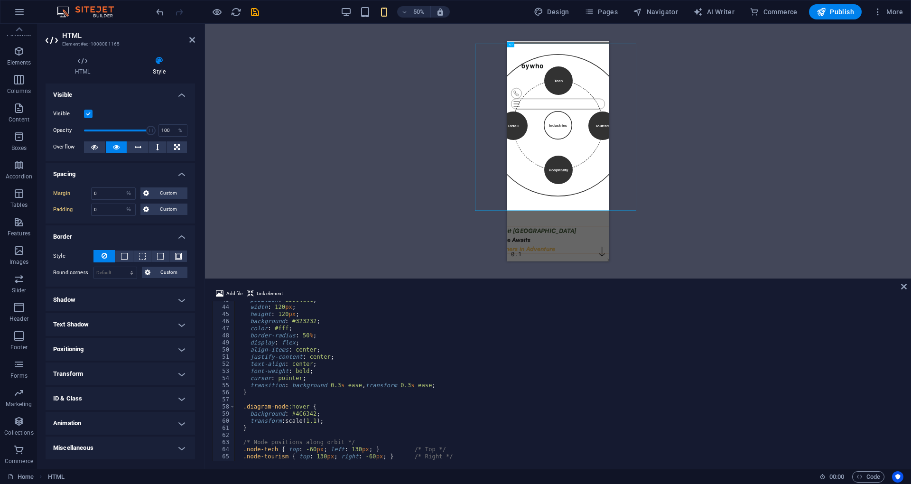
click at [182, 235] on h4 "Border" at bounding box center [120, 233] width 149 height 17
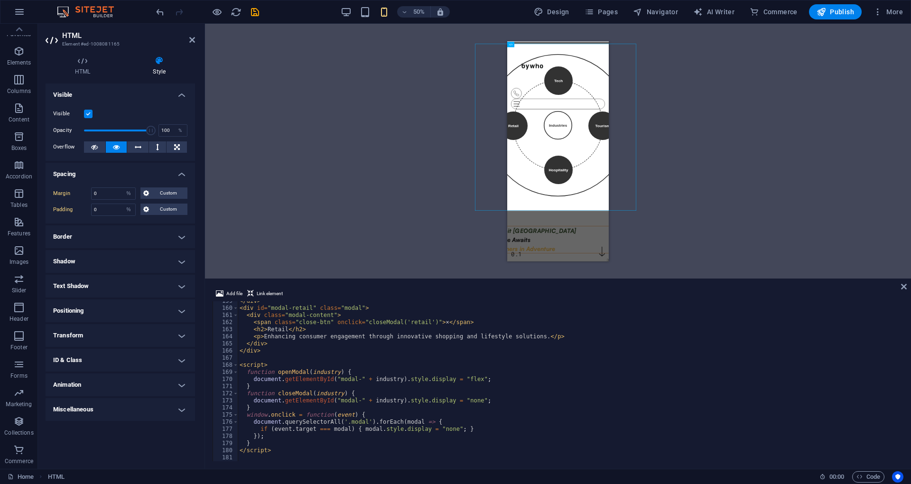
scroll to position [1128, 0]
